Goal: Find specific page/section: Find specific page/section

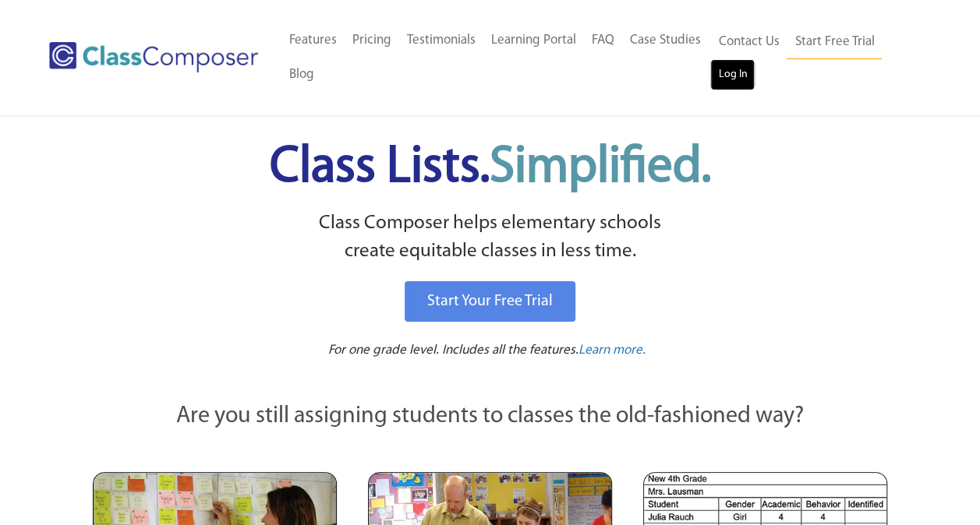
click at [725, 89] on link "Log In" at bounding box center [732, 74] width 44 height 31
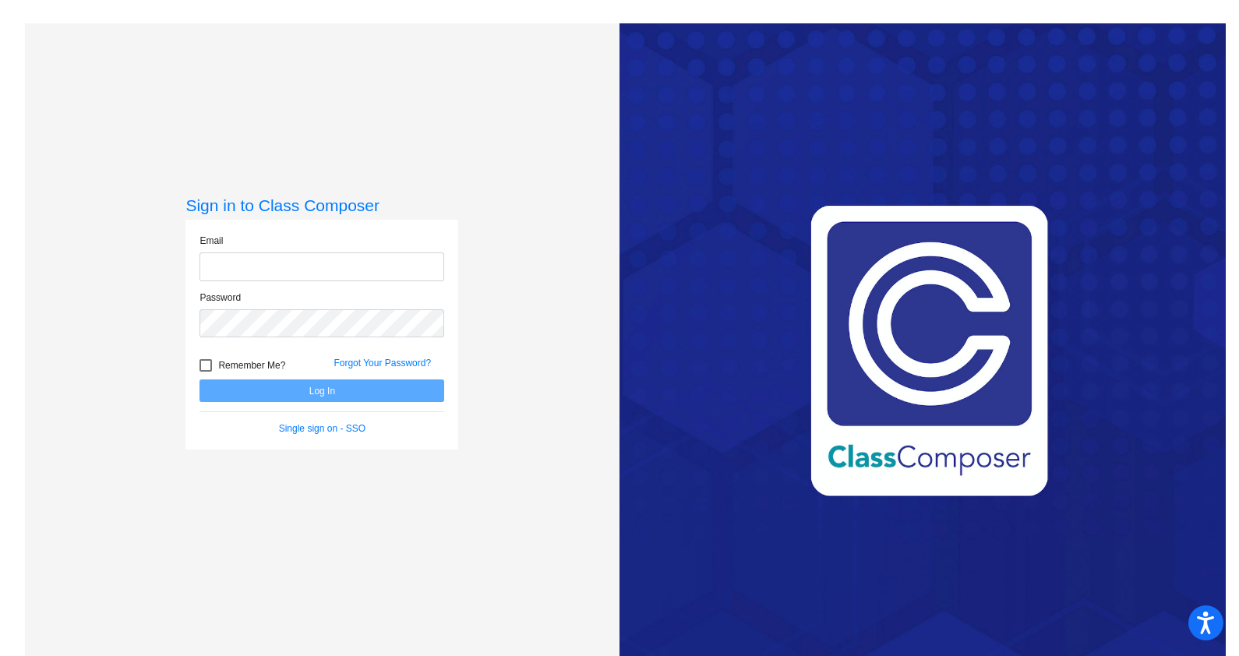
type input "[PERSON_NAME][EMAIL_ADDRESS][PERSON_NAME][DOMAIN_NAME]"
click at [323, 388] on button "Log In" at bounding box center [322, 391] width 245 height 23
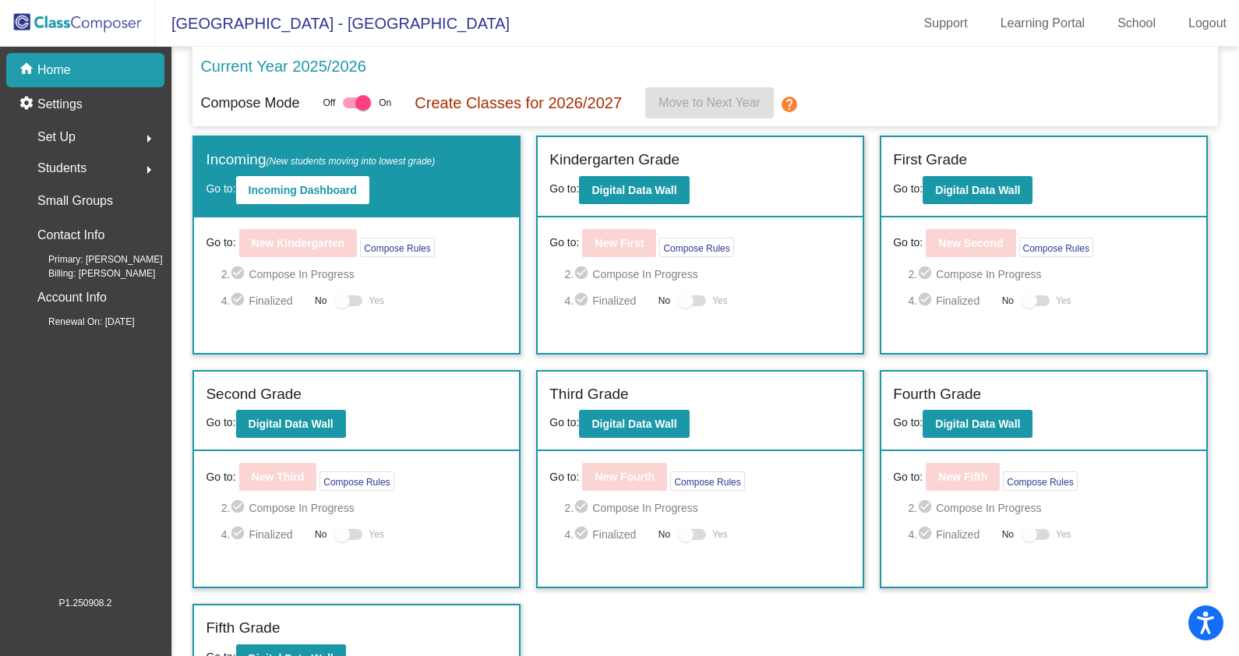
scroll to position [26, 0]
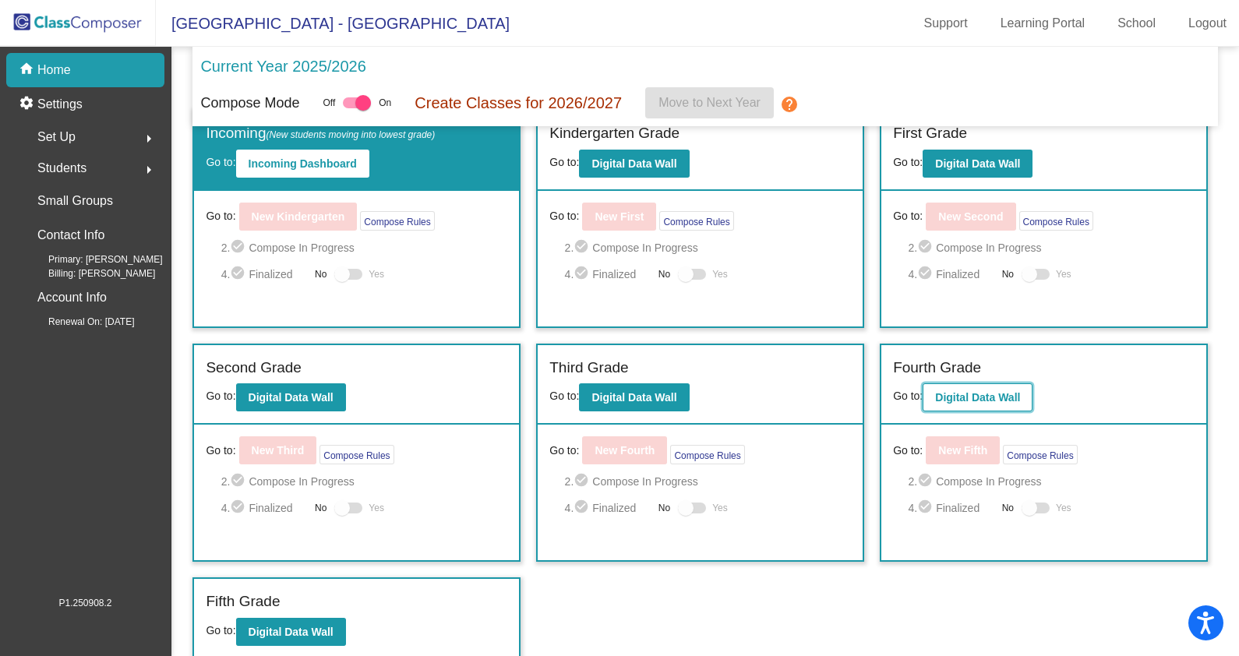
click at [987, 395] on b "Digital Data Wall" at bounding box center [977, 397] width 85 height 12
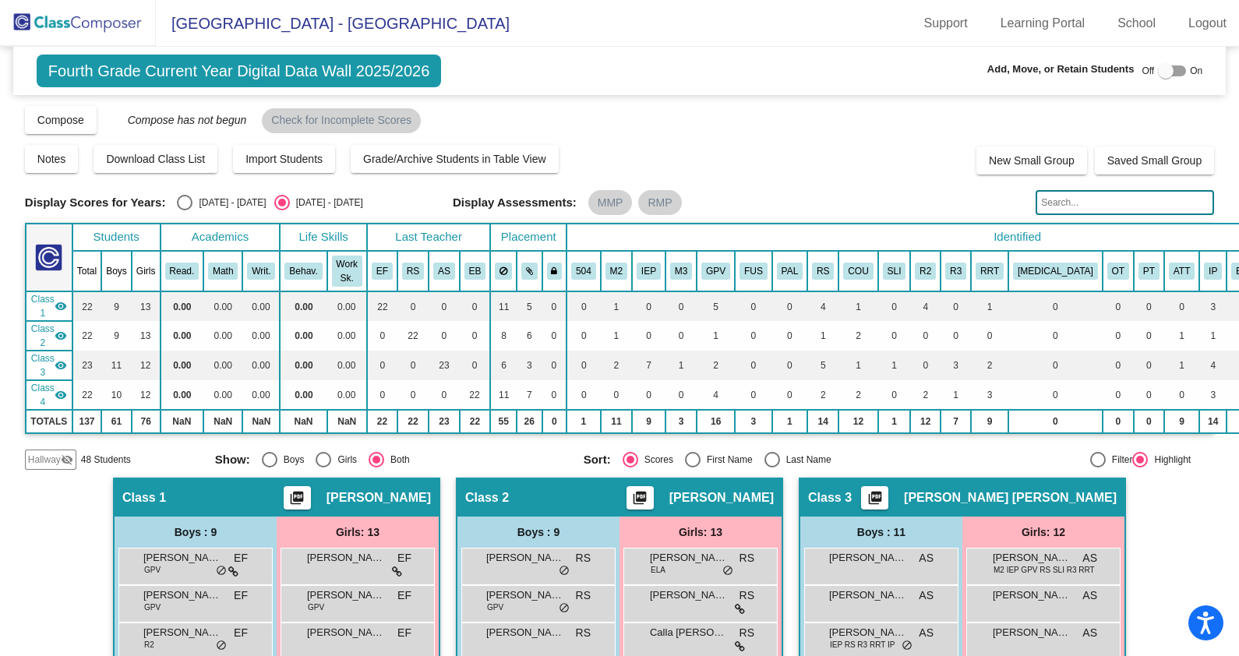
click at [1080, 205] on input "text" at bounding box center [1125, 202] width 178 height 25
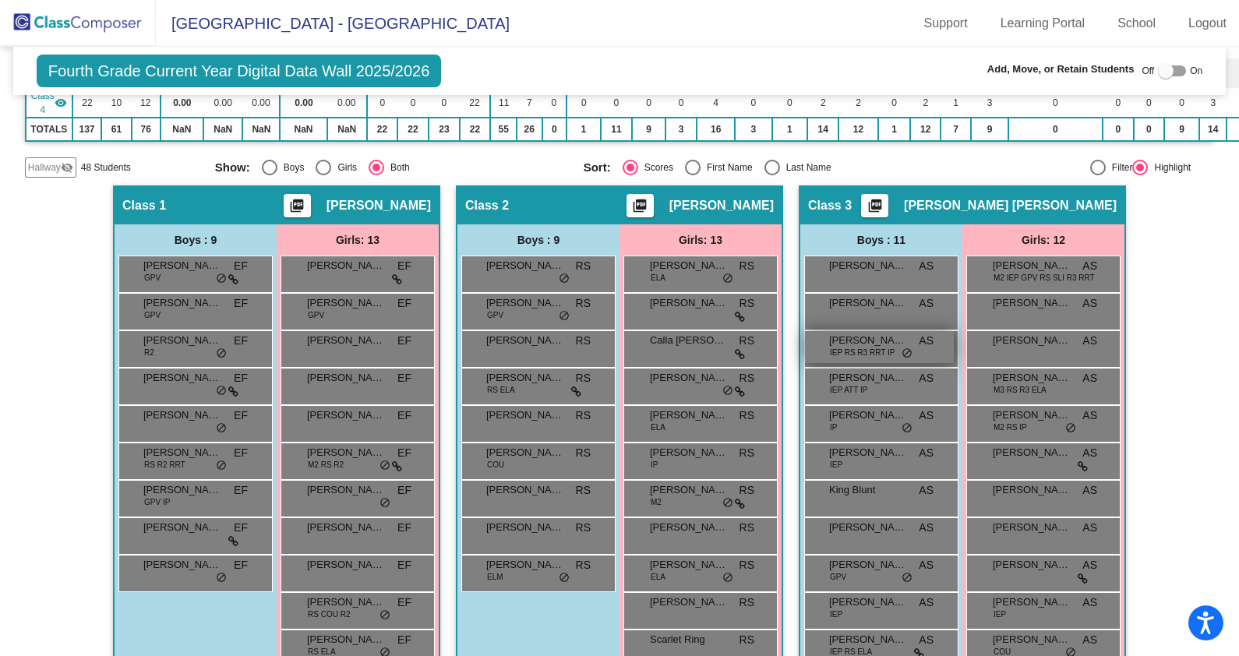
scroll to position [681, 0]
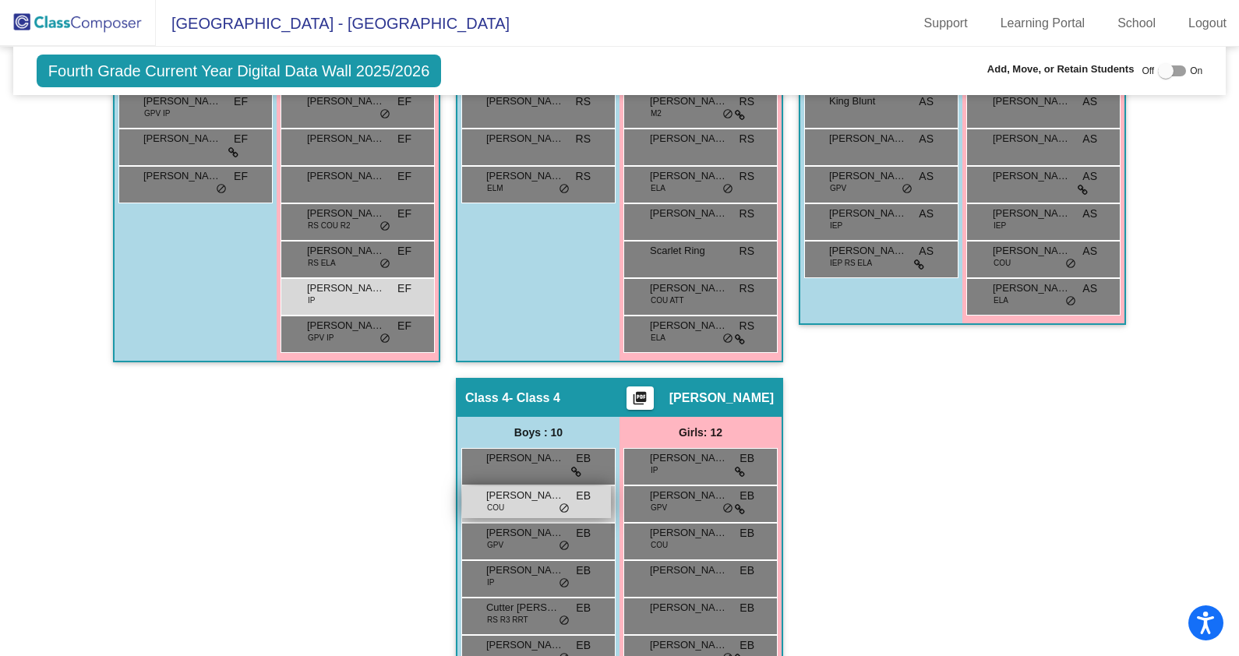
type input "anthony"
click at [525, 489] on span "Anthony Waybright" at bounding box center [525, 496] width 78 height 16
click at [515, 495] on span "Anthony Waybright" at bounding box center [525, 496] width 78 height 16
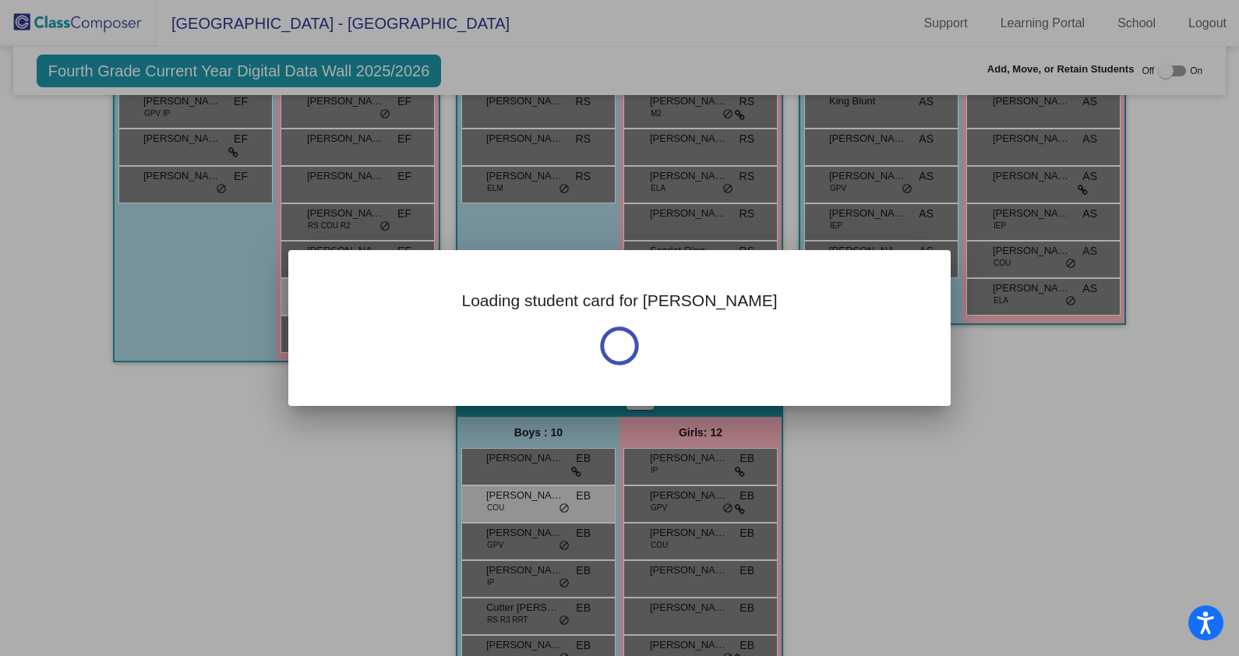
click at [514, 495] on div at bounding box center [619, 328] width 1239 height 656
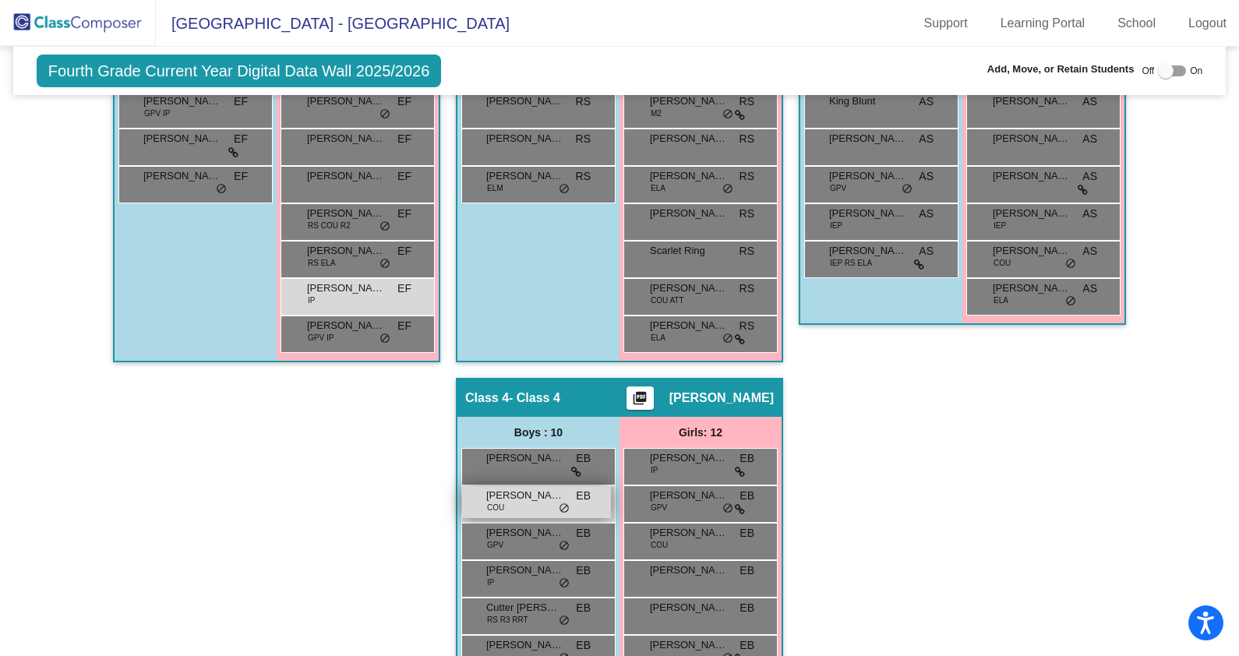
click at [511, 495] on span "Anthony Waybright" at bounding box center [525, 496] width 78 height 16
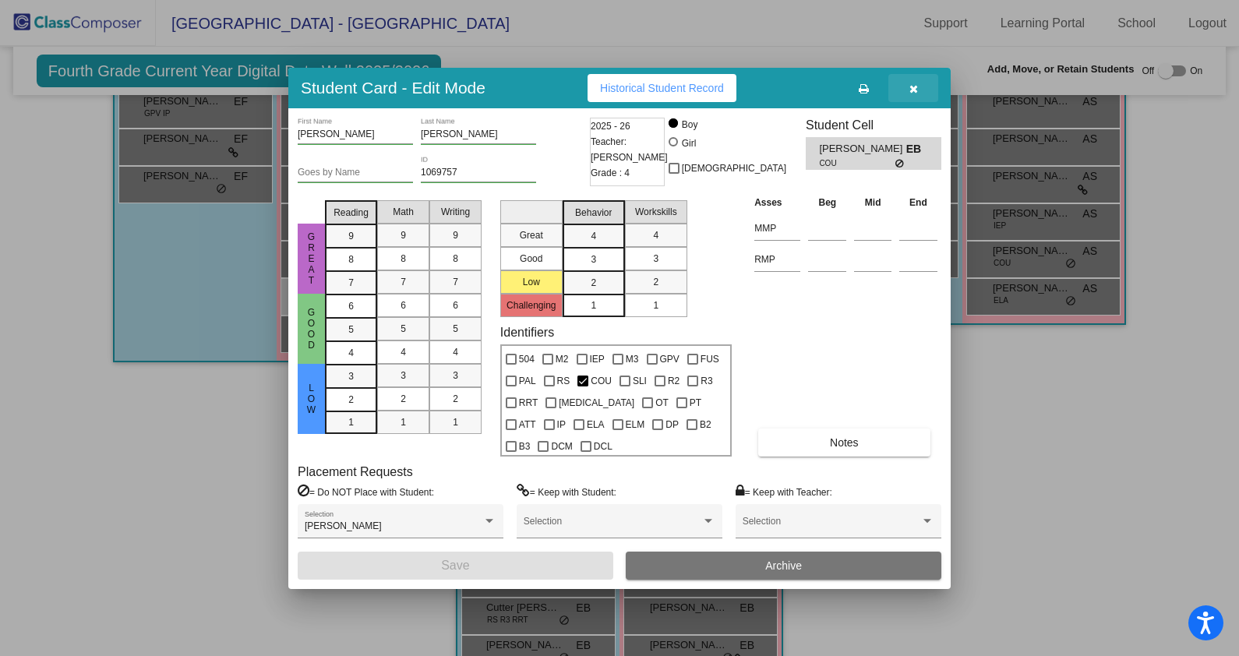
click at [910, 88] on icon "button" at bounding box center [914, 88] width 9 height 11
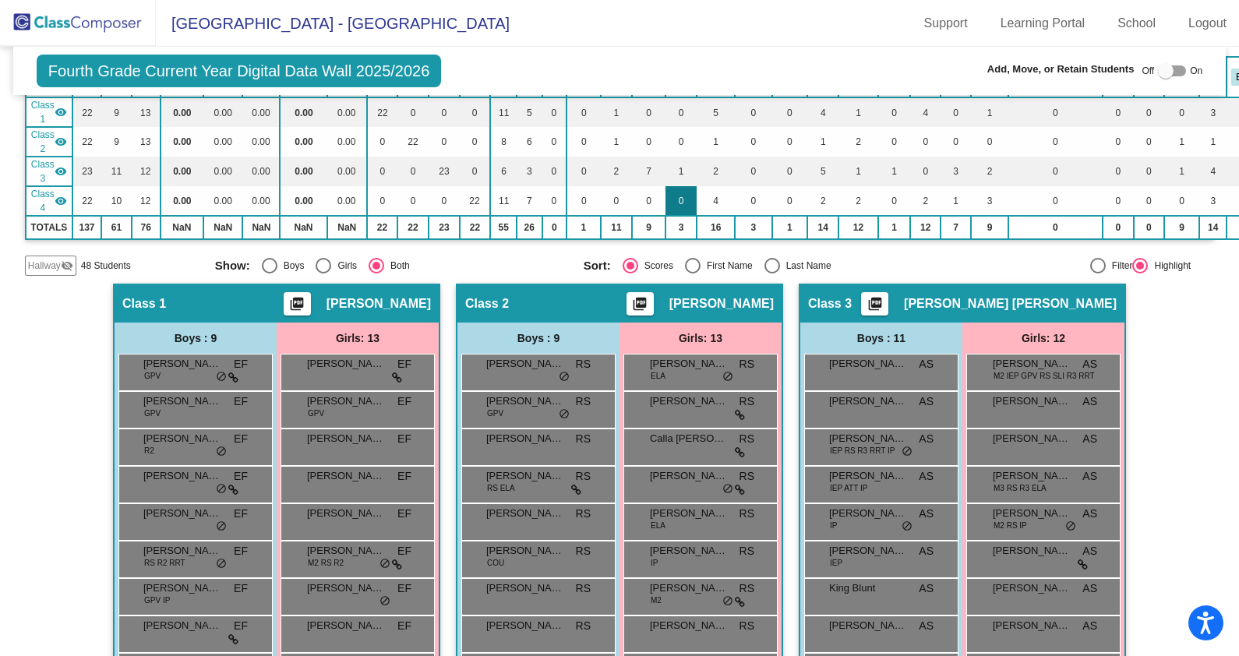
scroll to position [0, 0]
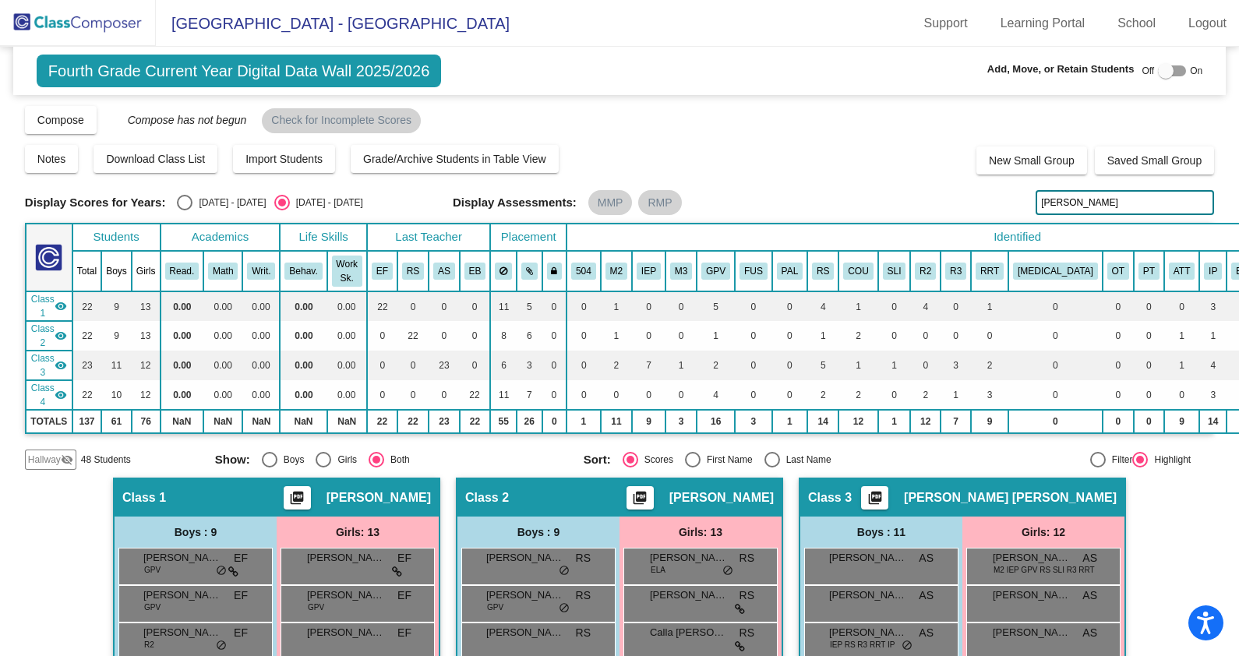
click at [179, 203] on div "Select an option" at bounding box center [185, 203] width 16 height 16
click at [184, 210] on input "2024 - 2025" at bounding box center [184, 210] width 1 height 1
radio input "true"
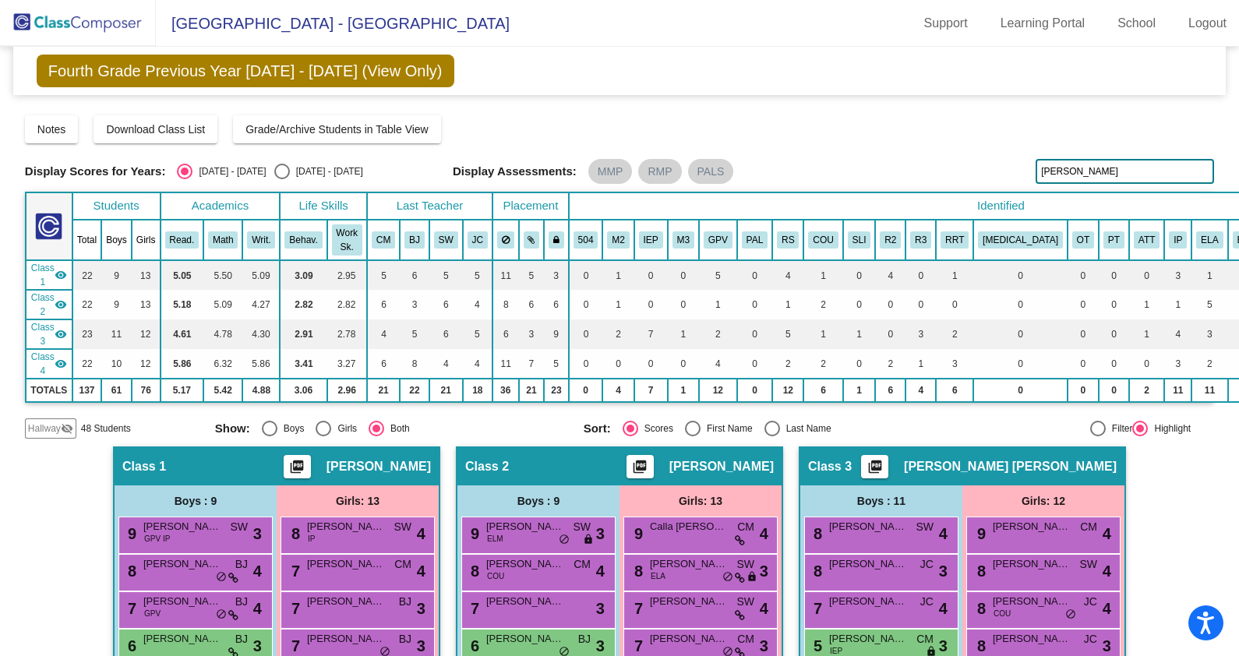
click at [1074, 172] on input "anthony" at bounding box center [1125, 171] width 178 height 25
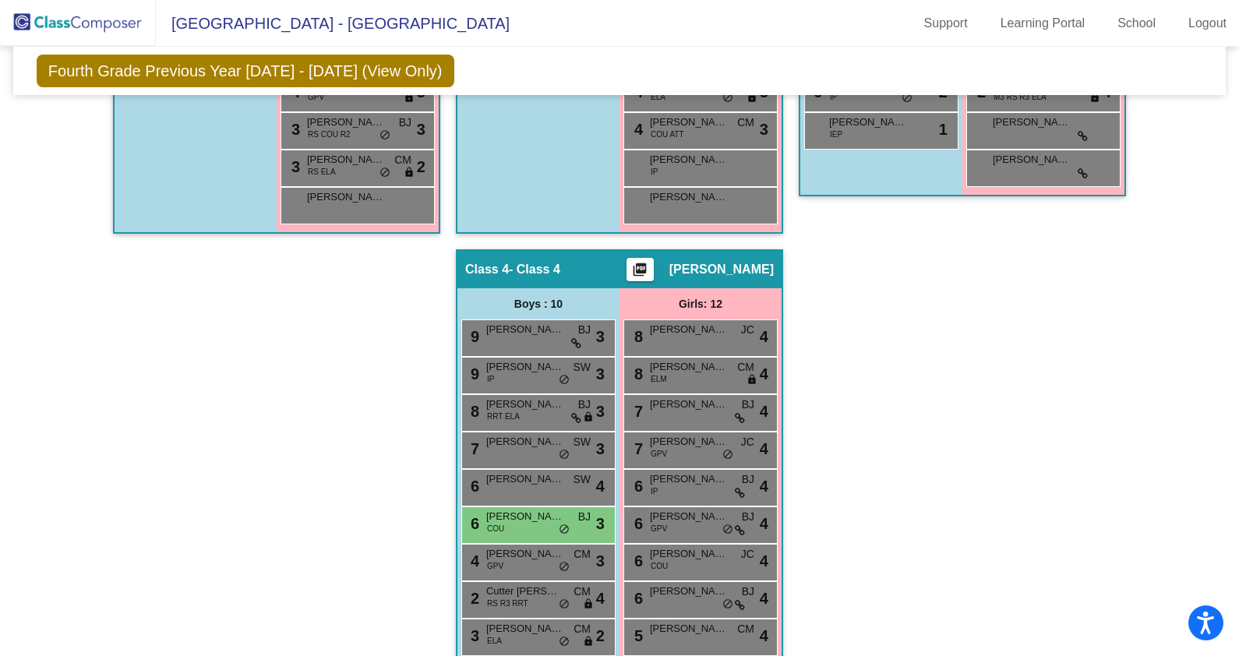
scroll to position [877, 0]
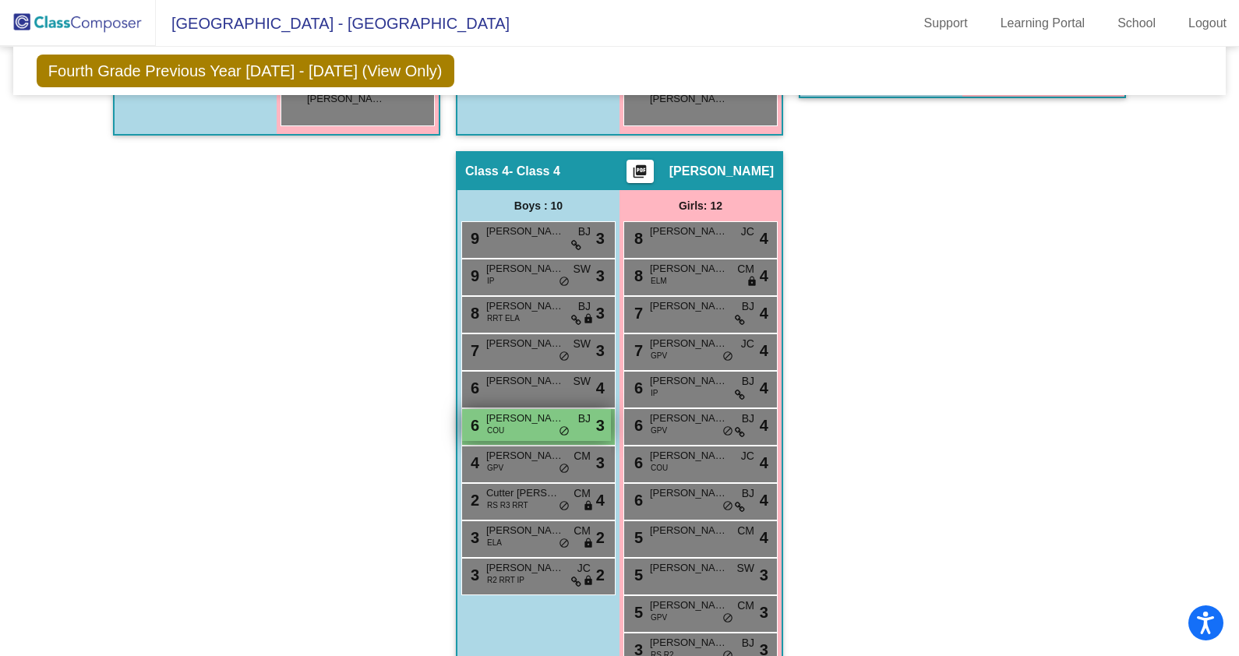
click at [516, 426] on div "6 Anthony Waybright COU BJ lock do_not_disturb_alt 3" at bounding box center [536, 425] width 149 height 32
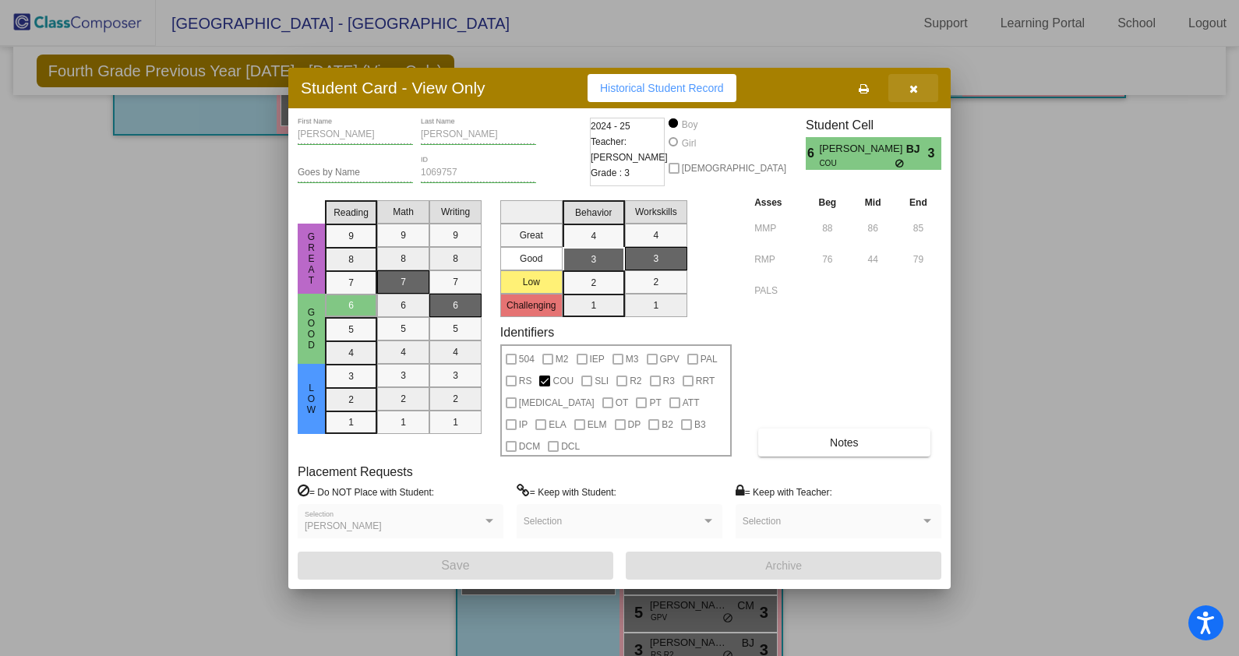
click at [916, 94] on icon "button" at bounding box center [914, 88] width 9 height 11
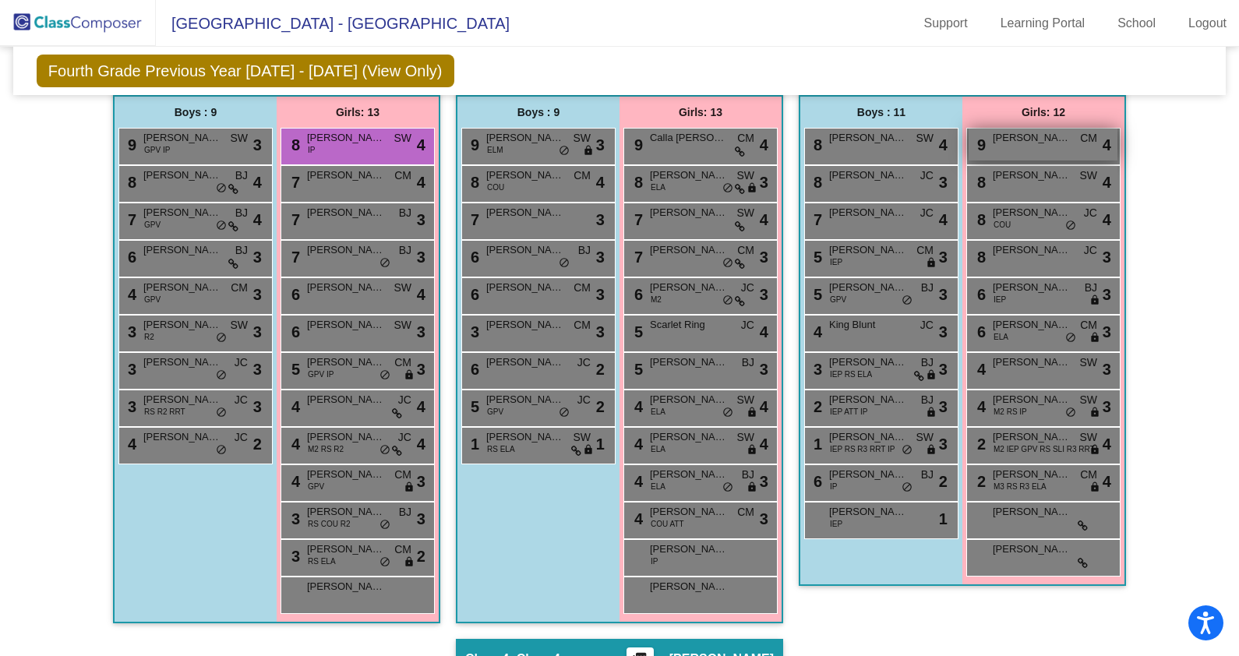
scroll to position [0, 0]
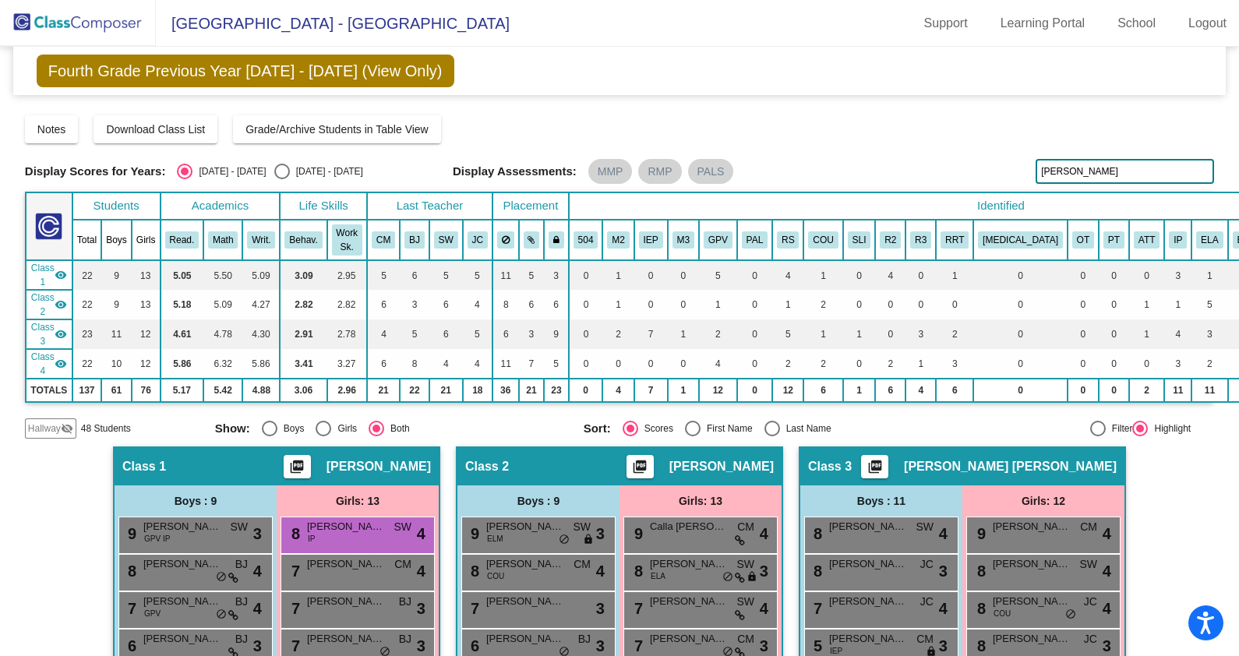
click at [1123, 169] on input "anthony" at bounding box center [1125, 171] width 178 height 25
type input "v"
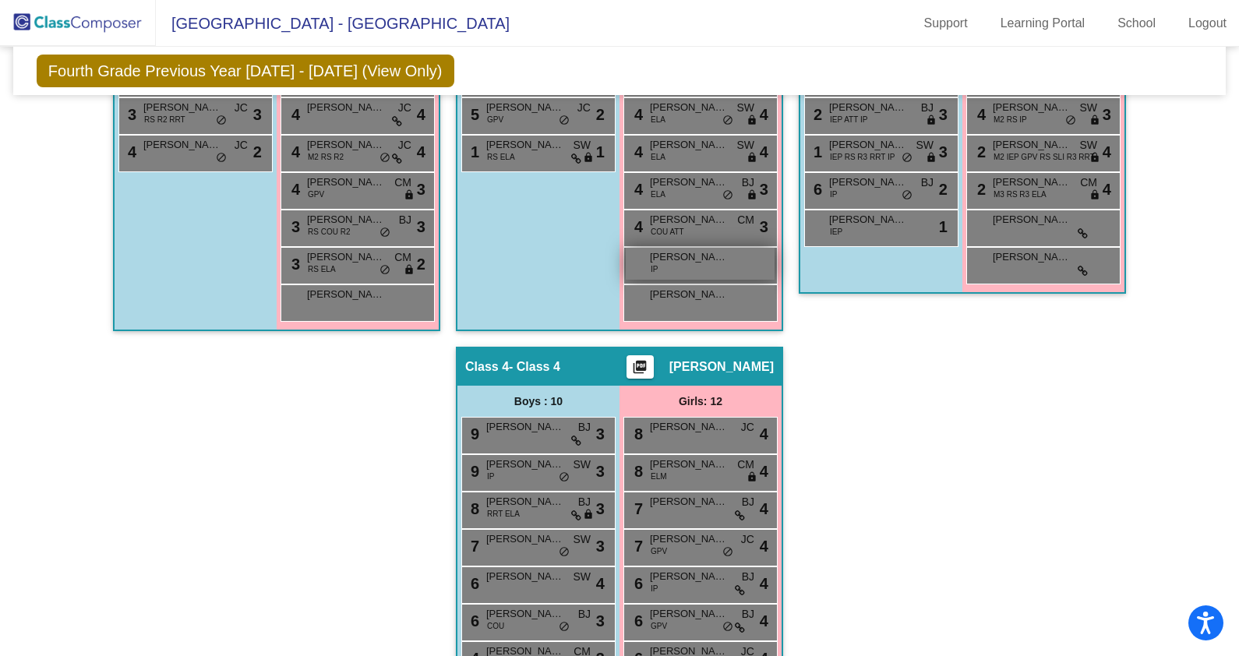
scroll to position [877, 0]
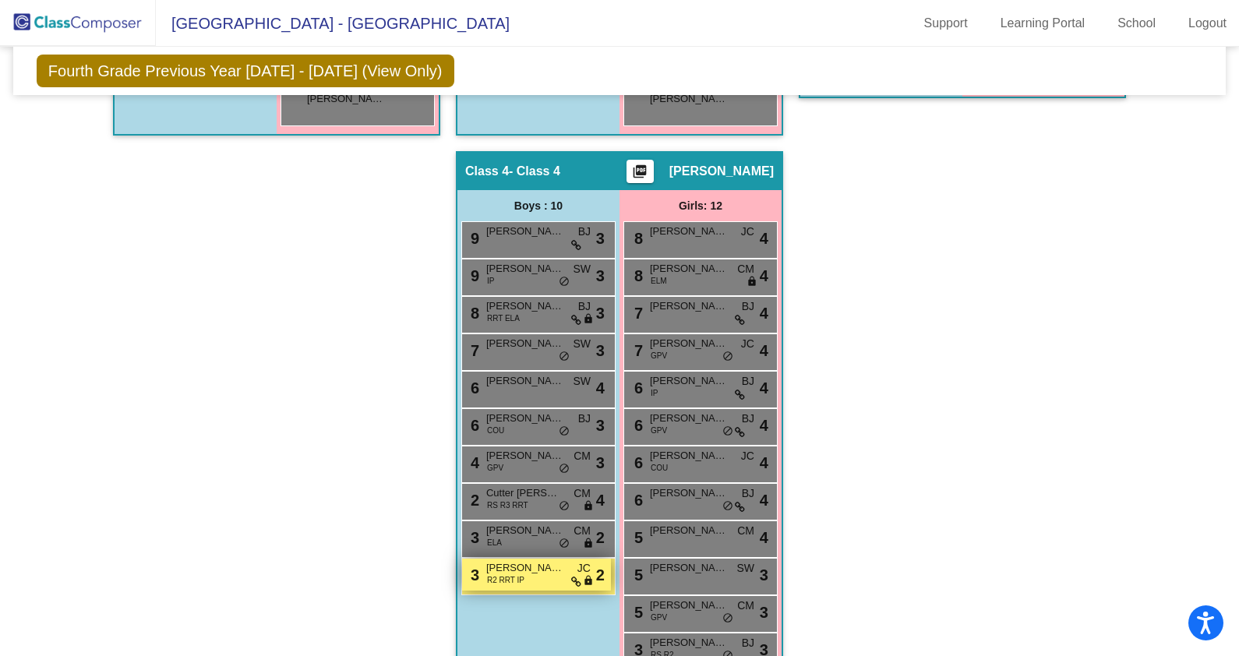
type input "ros"
click at [518, 567] on span "Vincent Rosiek" at bounding box center [525, 568] width 78 height 16
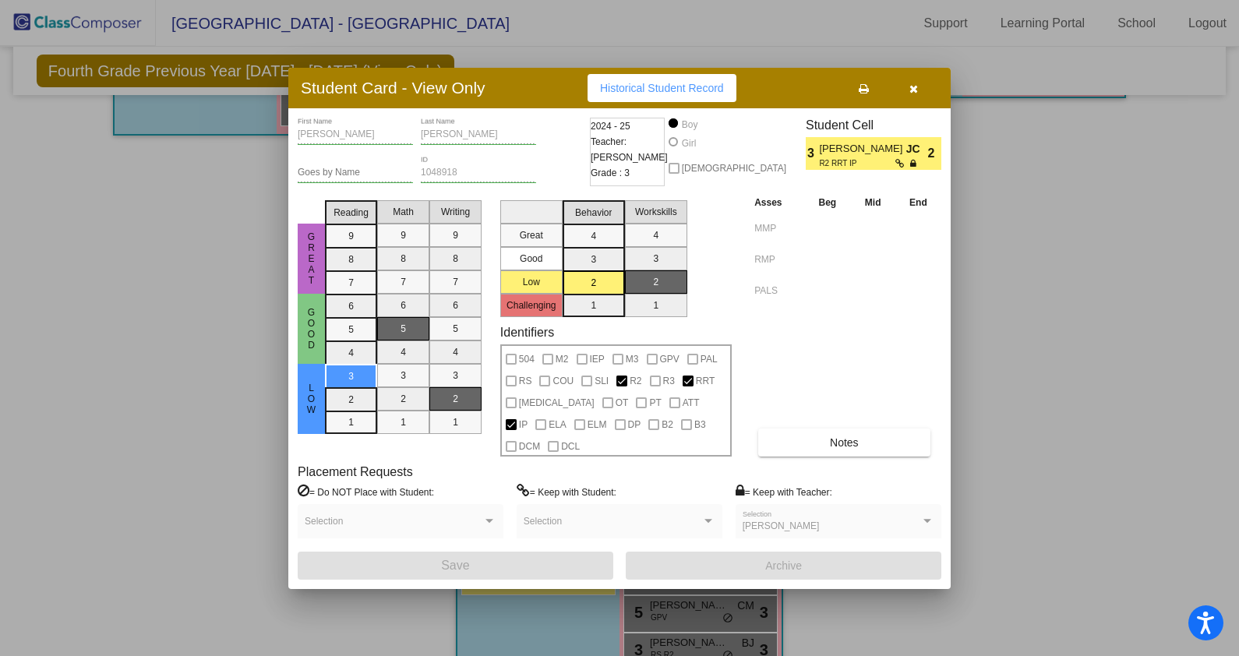
click at [918, 98] on button "button" at bounding box center [914, 88] width 50 height 28
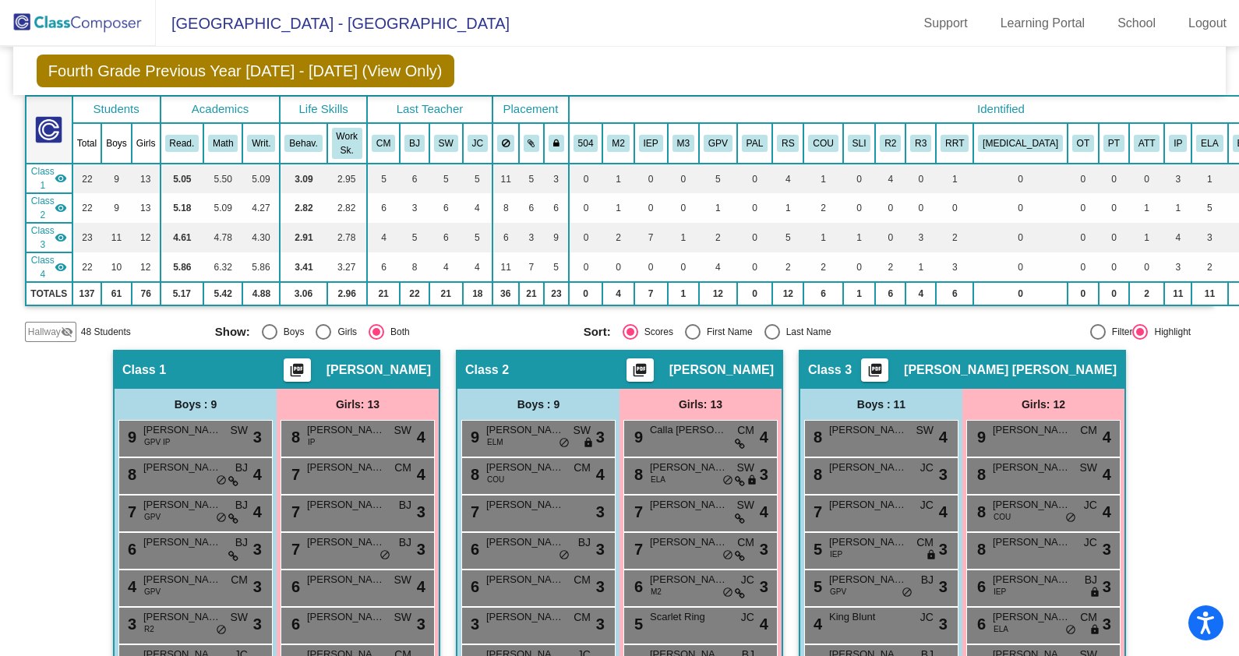
scroll to position [0, 0]
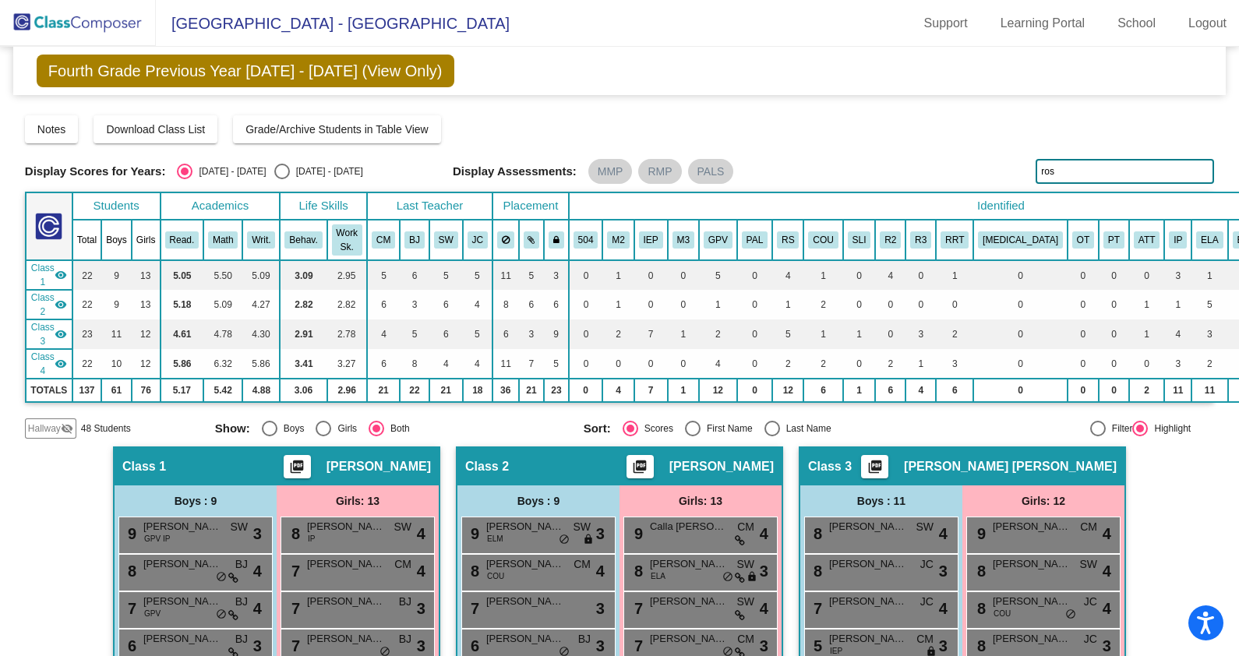
click at [1047, 172] on input "ros" at bounding box center [1125, 171] width 178 height 25
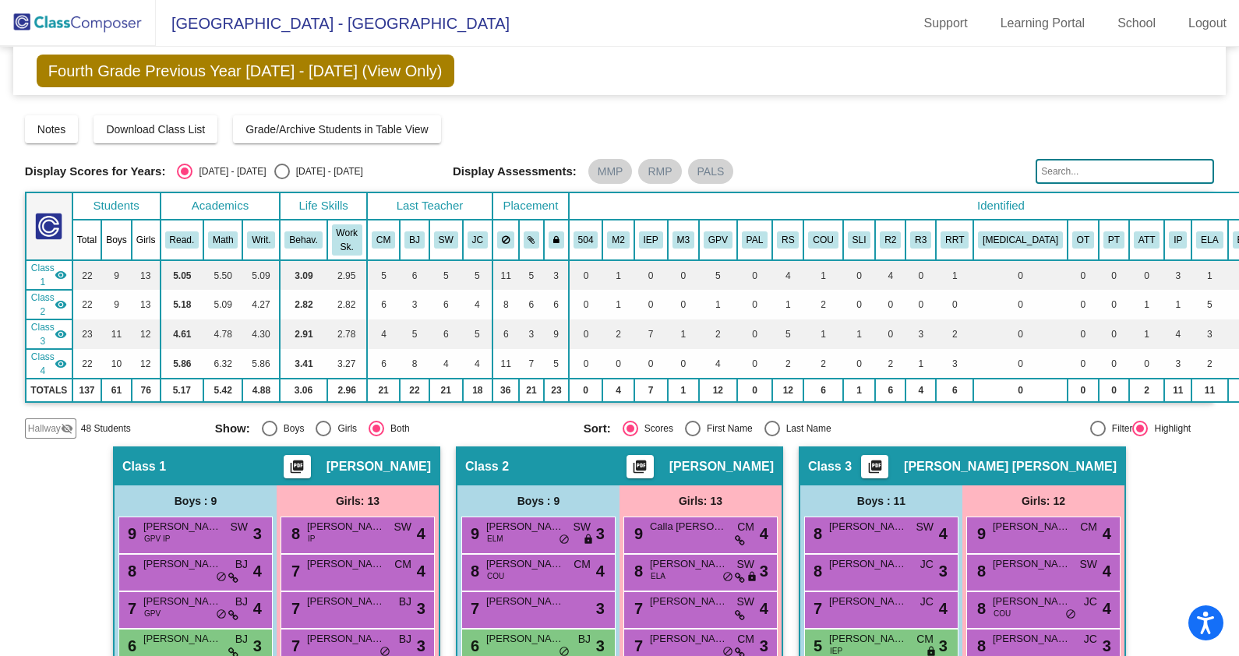
click at [897, 147] on div "Display Scores for Years: 2024 - 2025 2025 - 2026 Grade/Archive Students in Tab…" at bounding box center [619, 271] width 1189 height 334
click at [1078, 183] on input "text" at bounding box center [1125, 171] width 178 height 25
click at [1069, 173] on input "text" at bounding box center [1125, 171] width 178 height 25
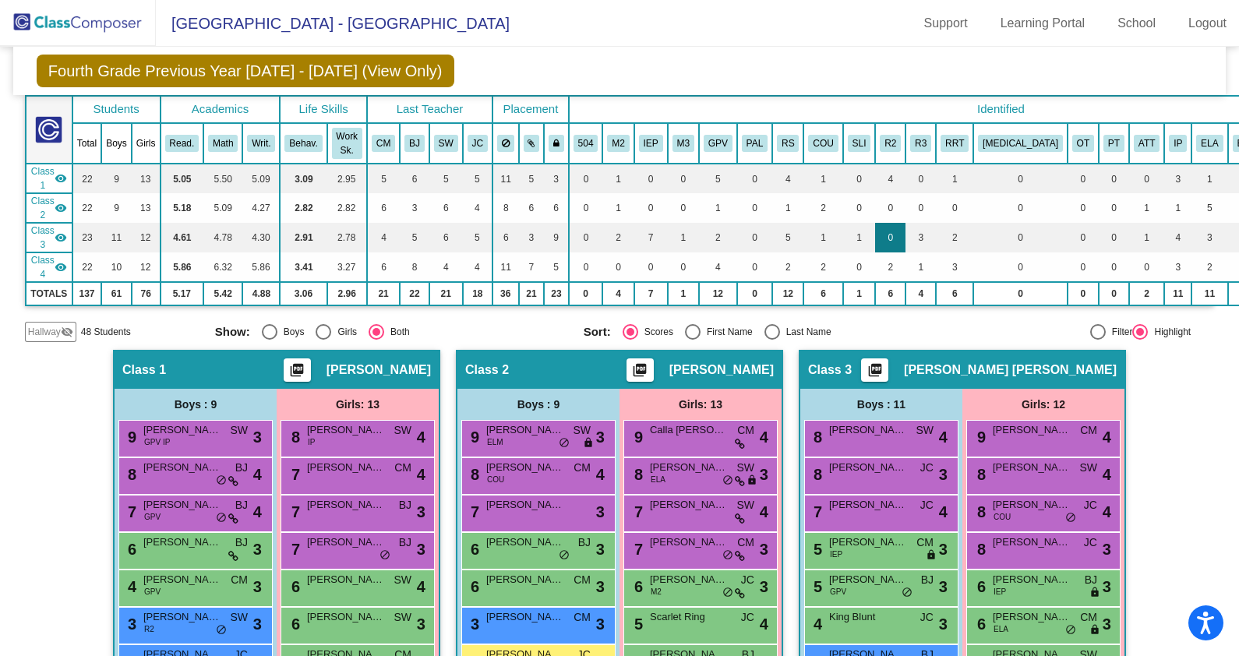
scroll to position [194, 0]
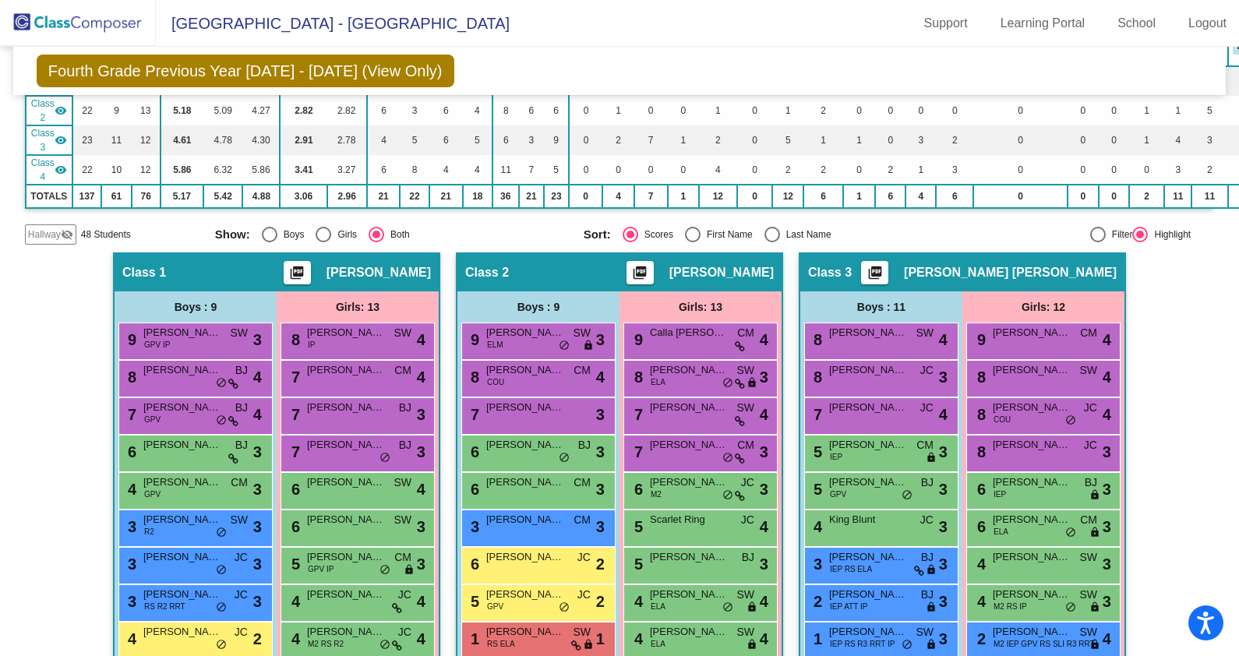
click at [793, 38] on mat-toolbar "Seldens Landing Elementary - Garett Support Learning Portal School Logout" at bounding box center [619, 23] width 1239 height 47
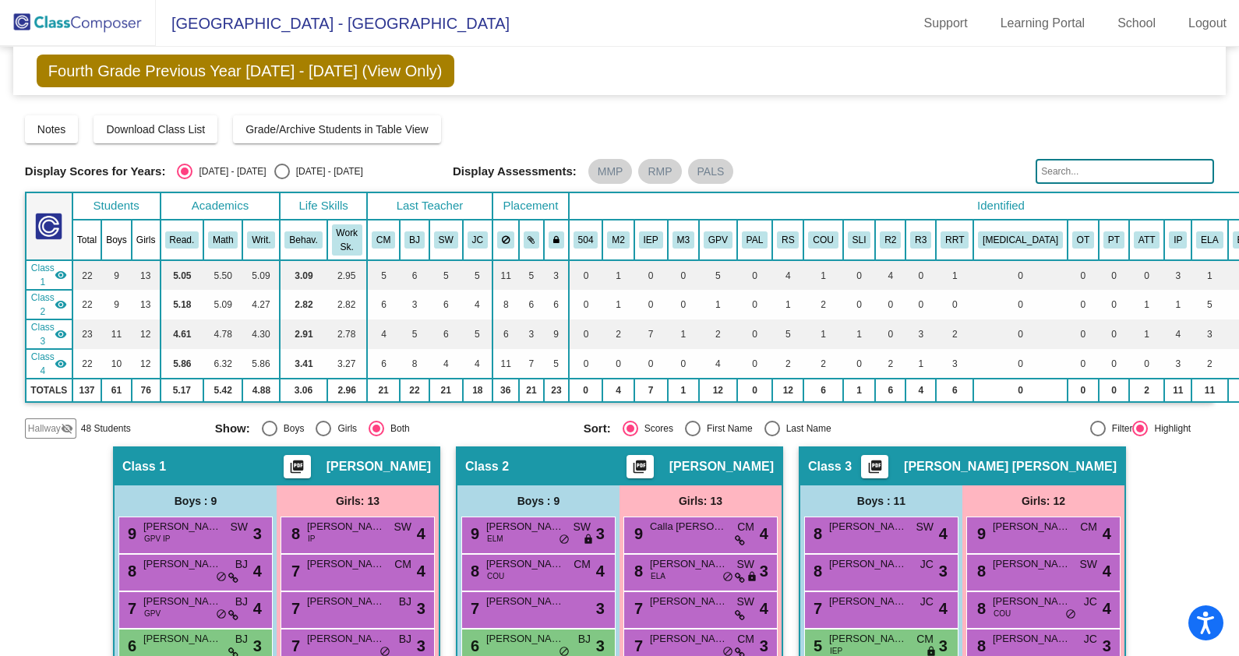
click at [1171, 175] on input "text" at bounding box center [1125, 171] width 178 height 25
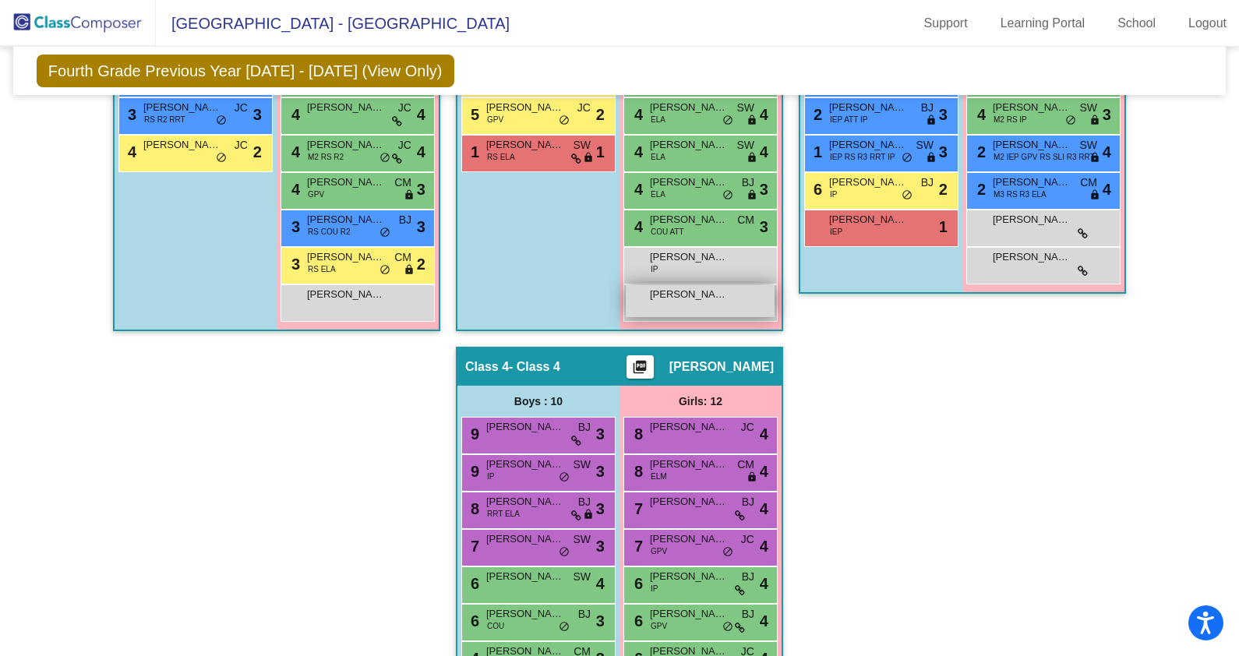
scroll to position [877, 0]
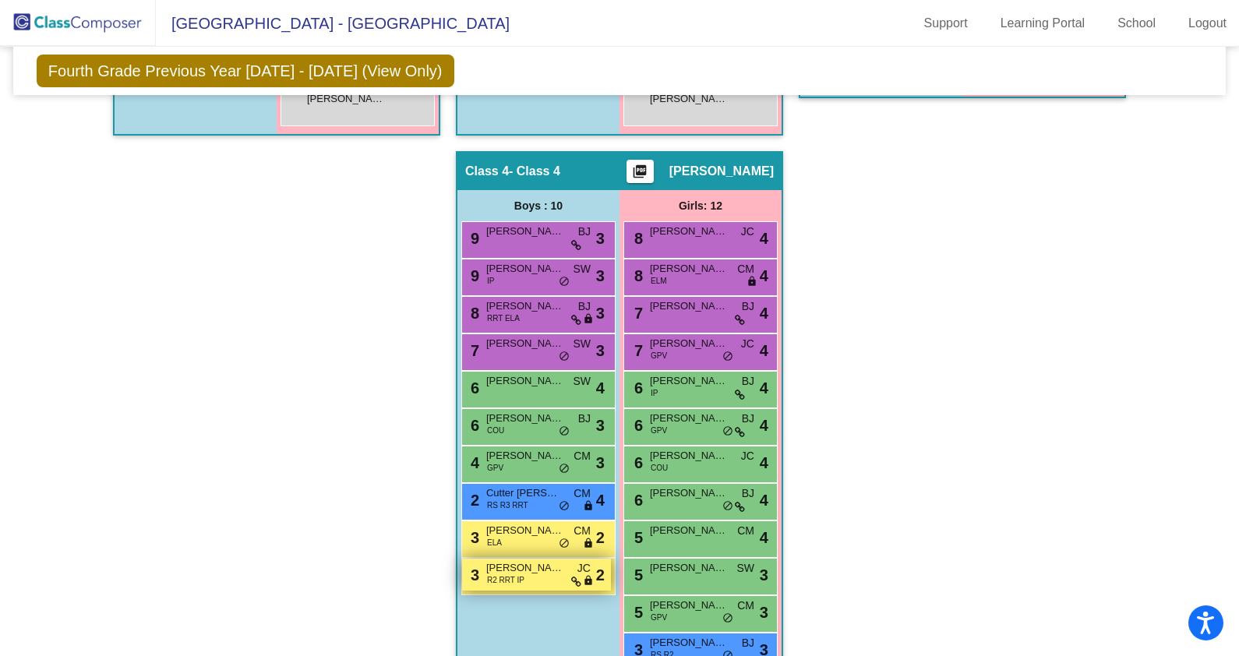
click at [526, 567] on span "Vincent Rosiek" at bounding box center [525, 568] width 78 height 16
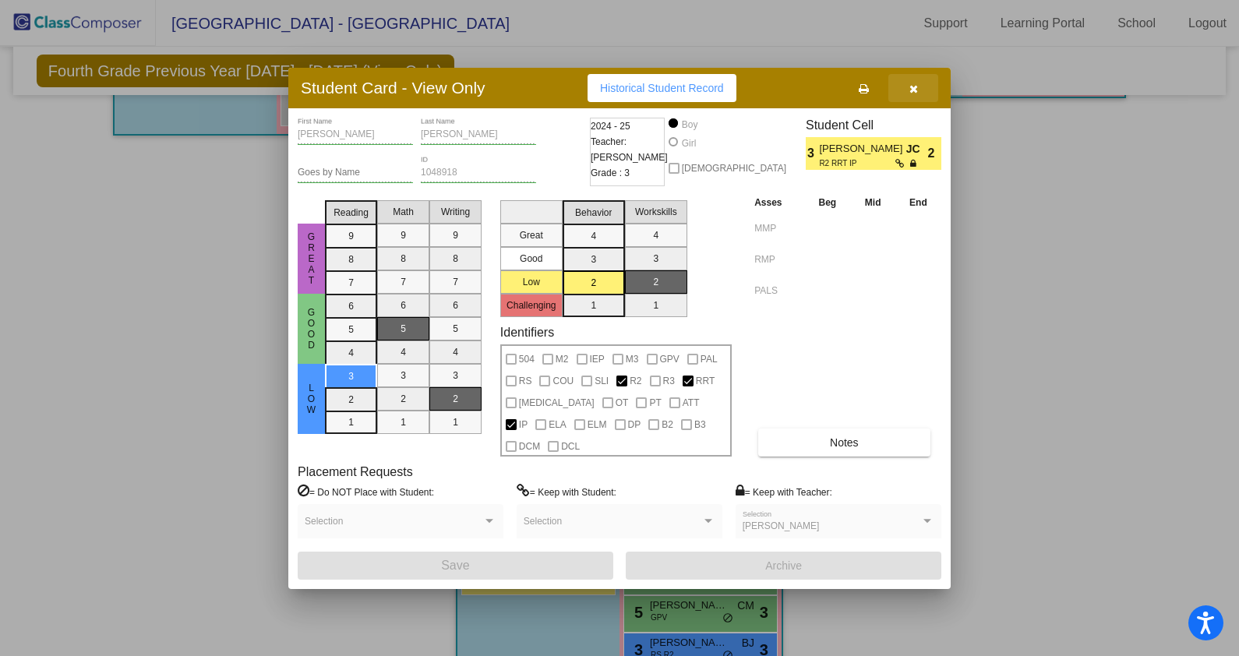
click at [912, 94] on icon "button" at bounding box center [914, 88] width 9 height 11
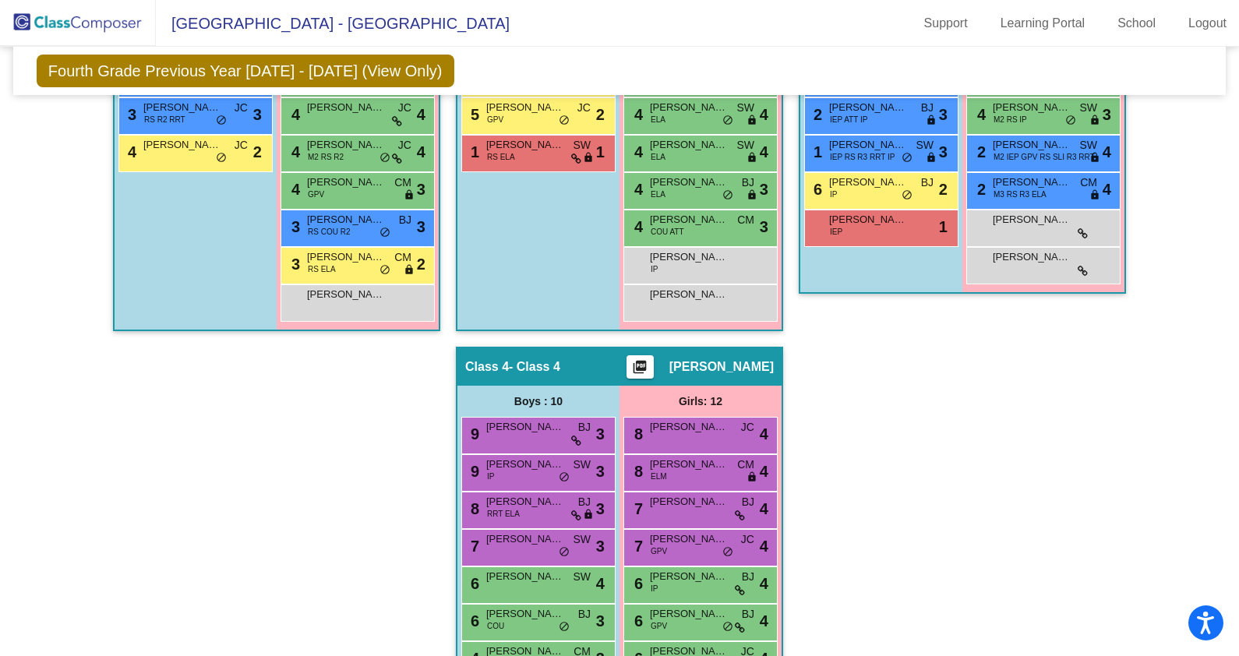
scroll to position [920, 0]
